Goal: Information Seeking & Learning: Learn about a topic

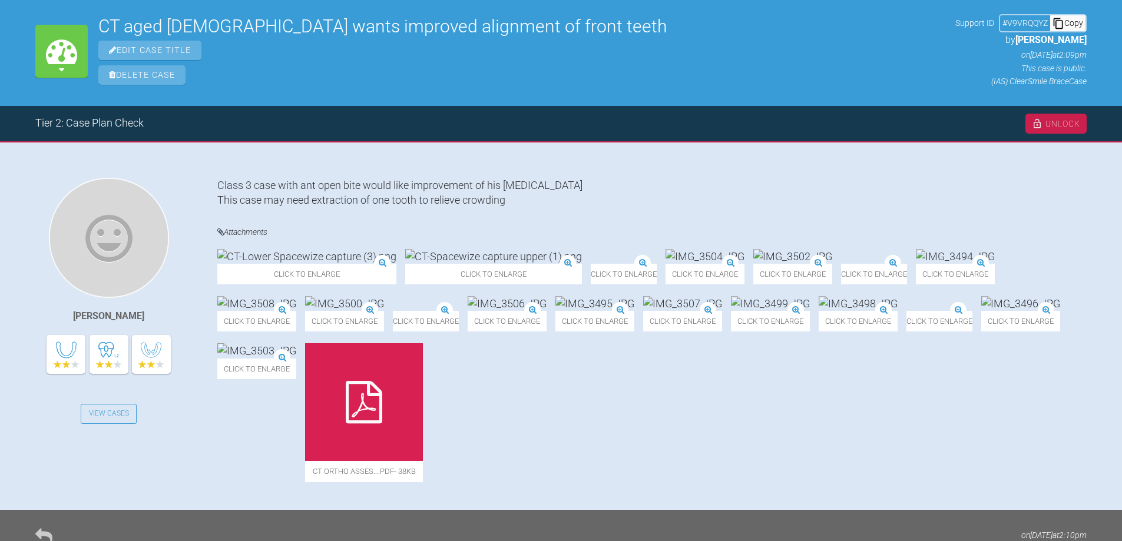
scroll to position [236, 0]
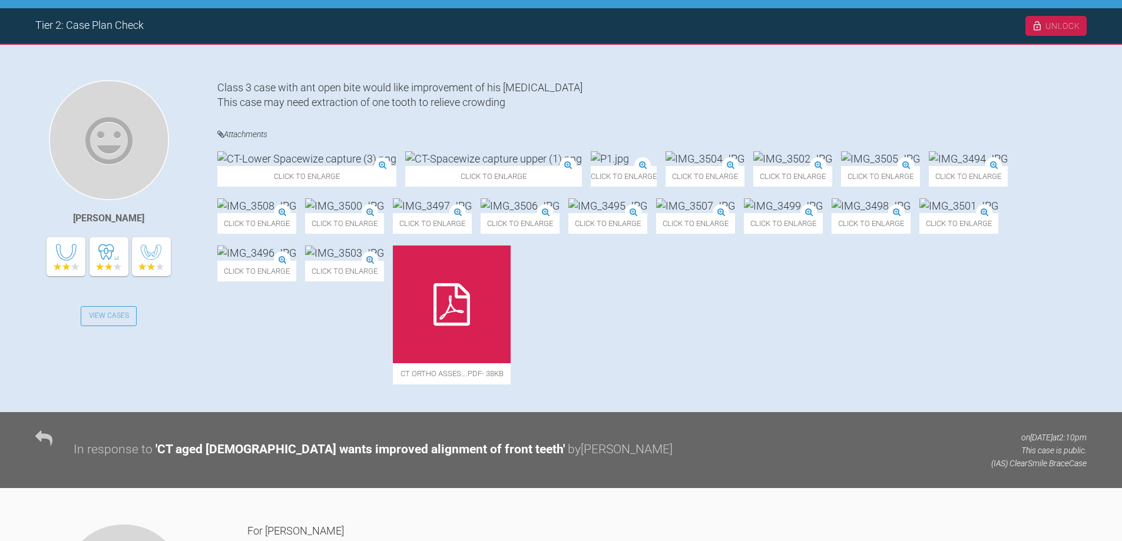
click at [384, 260] on img at bounding box center [344, 253] width 79 height 15
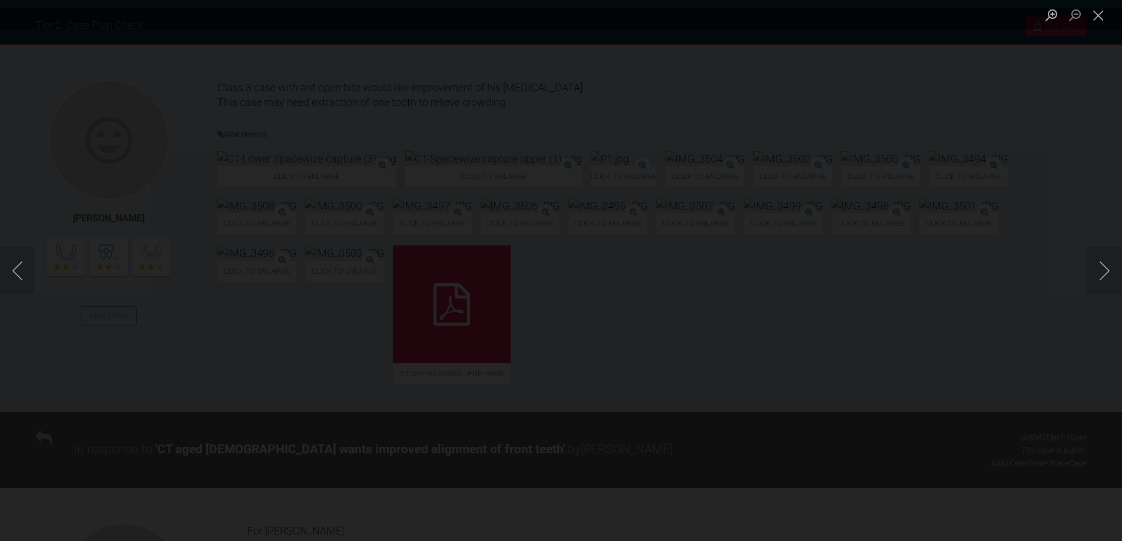
click at [52, 271] on img "Lightbox" at bounding box center [52, 271] width 0 height 0
click at [1102, 9] on button "Close lightbox" at bounding box center [1099, 15] width 24 height 21
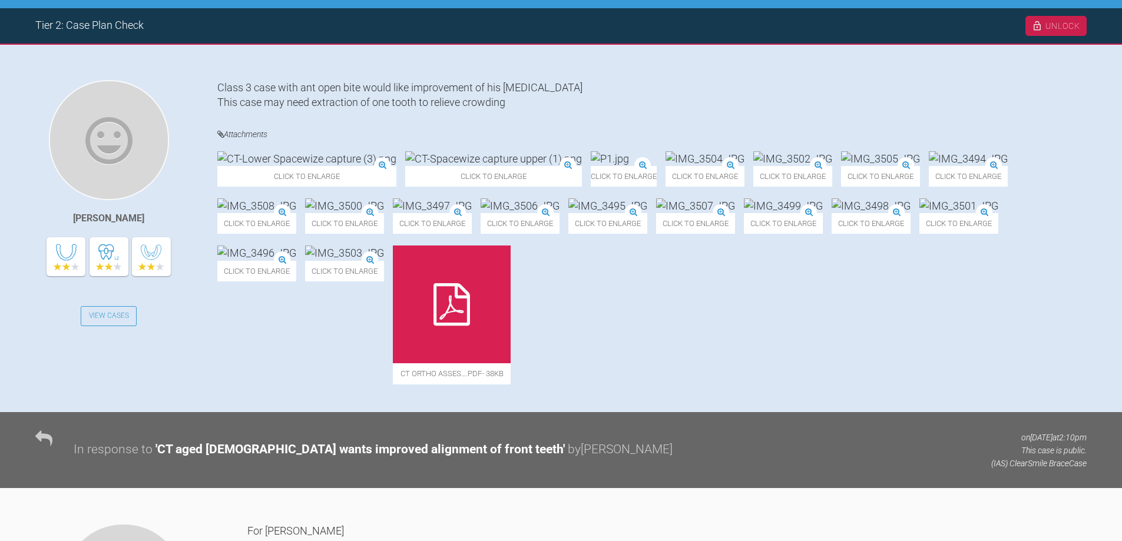
click at [384, 384] on div "Click to enlarge" at bounding box center [344, 315] width 79 height 138
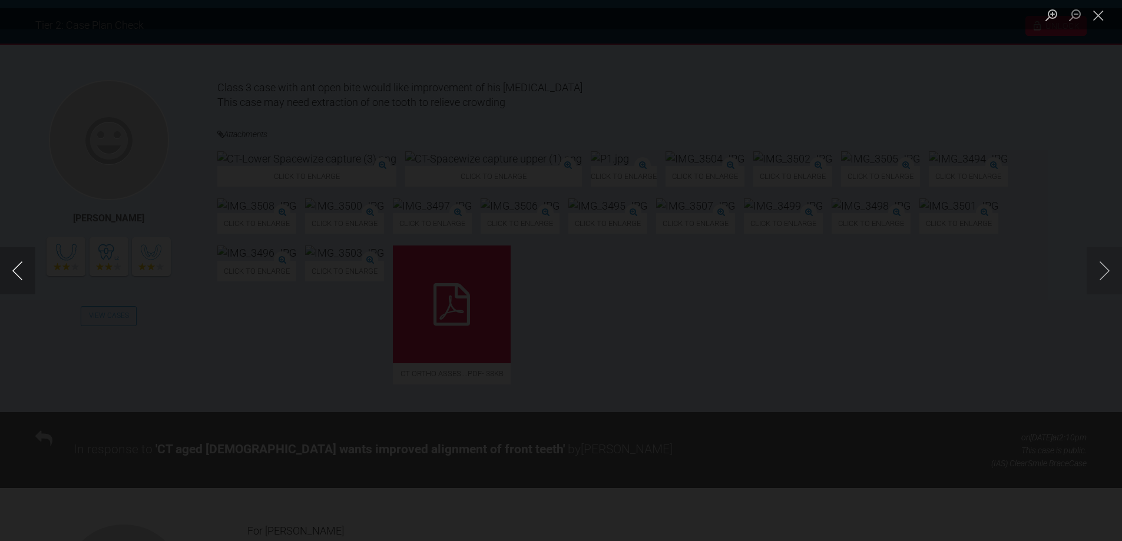
click at [8, 269] on button "Previous image" at bounding box center [17, 270] width 35 height 47
click at [16, 270] on button "Previous image" at bounding box center [17, 270] width 35 height 47
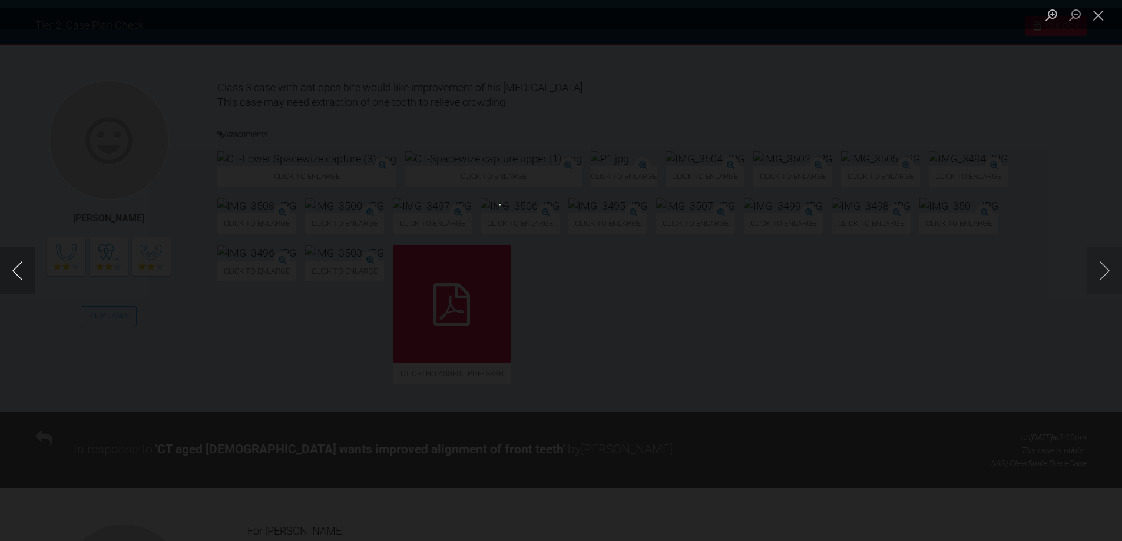
click at [16, 270] on button "Previous image" at bounding box center [17, 270] width 35 height 47
click at [13, 270] on button "Previous image" at bounding box center [17, 270] width 35 height 47
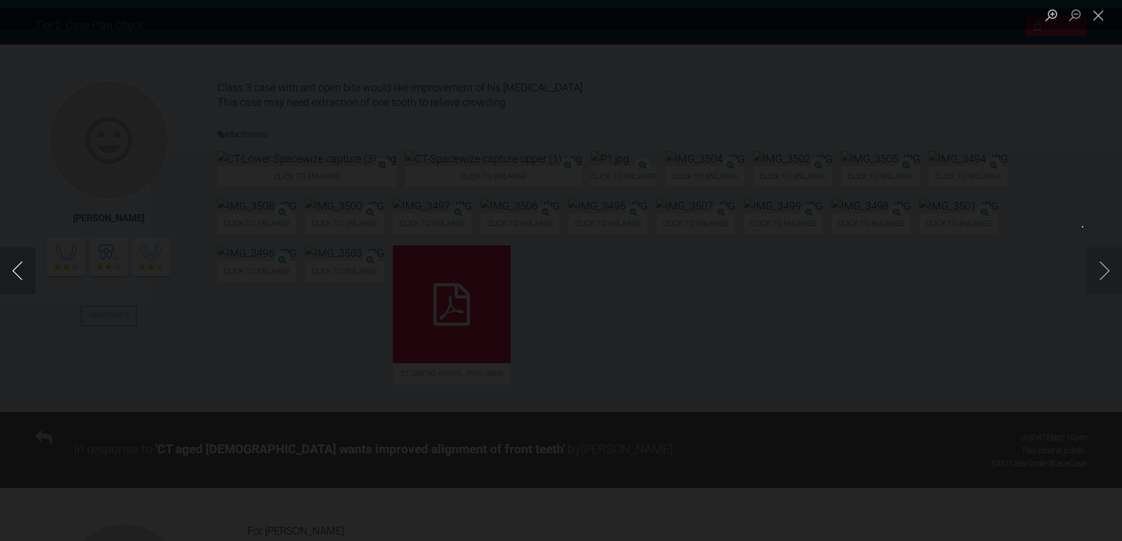
click at [13, 270] on button "Previous image" at bounding box center [17, 270] width 35 height 47
click at [1105, 269] on button "Next image" at bounding box center [1104, 270] width 35 height 47
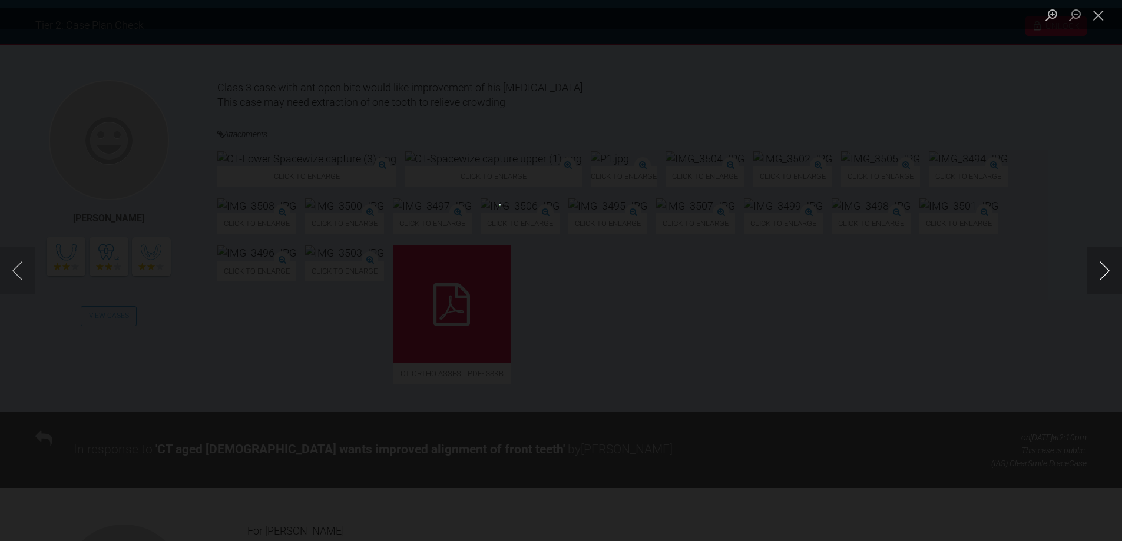
click at [1105, 270] on button "Next image" at bounding box center [1104, 270] width 35 height 47
click at [1104, 270] on button "Next image" at bounding box center [1104, 270] width 35 height 47
click at [1103, 270] on button "Next image" at bounding box center [1104, 270] width 35 height 47
